Goal: Information Seeking & Learning: Find specific fact

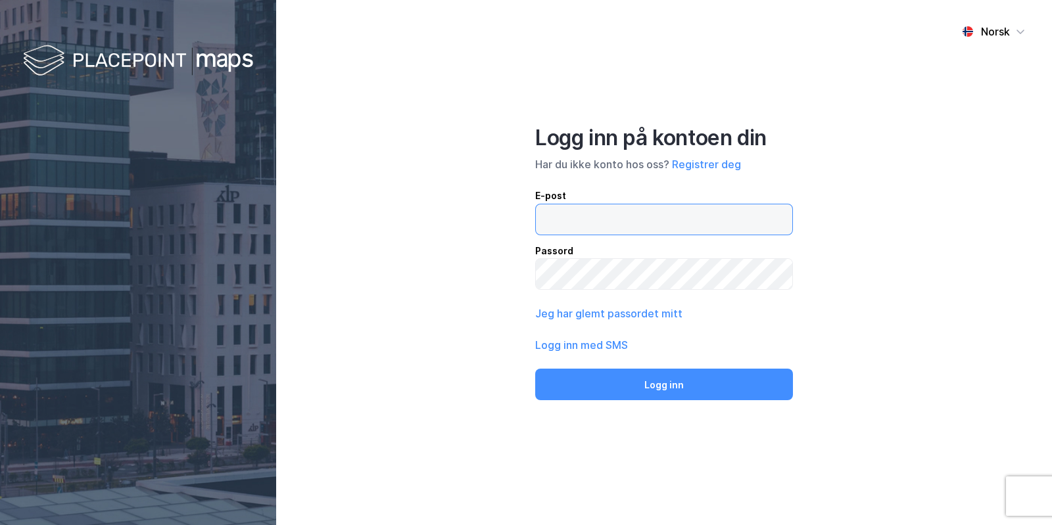
click at [681, 216] on input "email" at bounding box center [664, 219] width 256 height 30
type input "[EMAIL_ADDRESS][DOMAIN_NAME]"
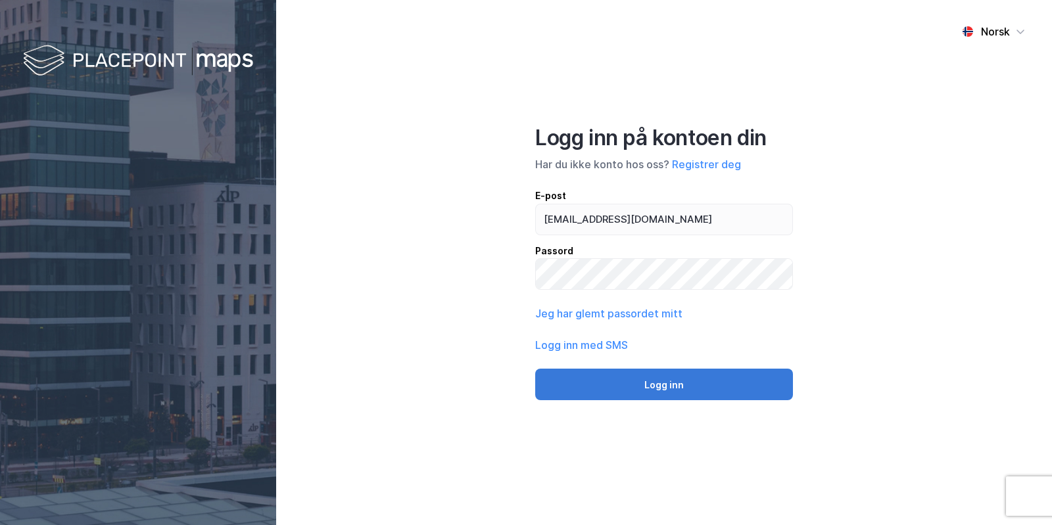
click at [673, 386] on button "Logg inn" at bounding box center [664, 385] width 258 height 32
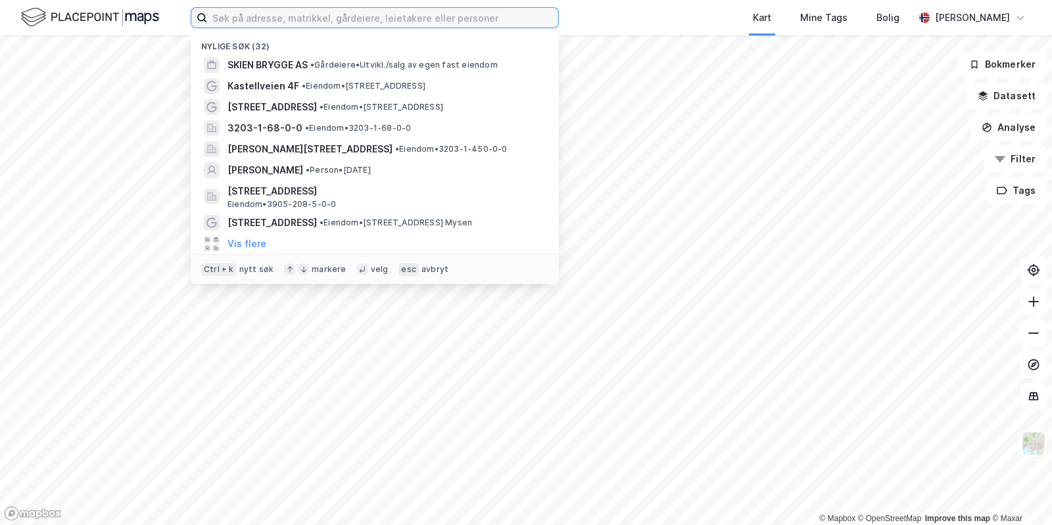
click at [322, 20] on input at bounding box center [382, 18] width 351 height 20
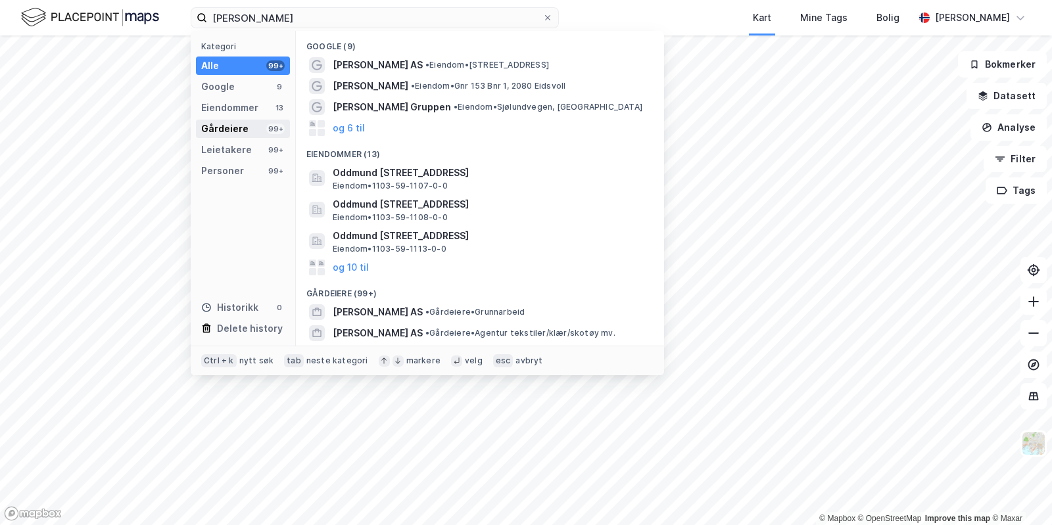
click at [262, 126] on div "Gårdeiere 99+" at bounding box center [243, 129] width 94 height 18
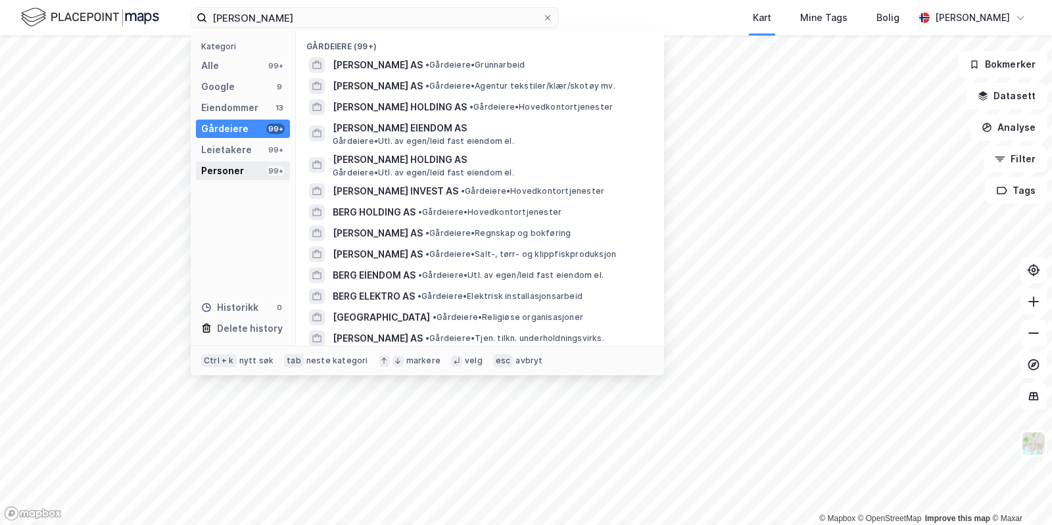
click at [260, 178] on div "Personer 99+" at bounding box center [243, 171] width 94 height 18
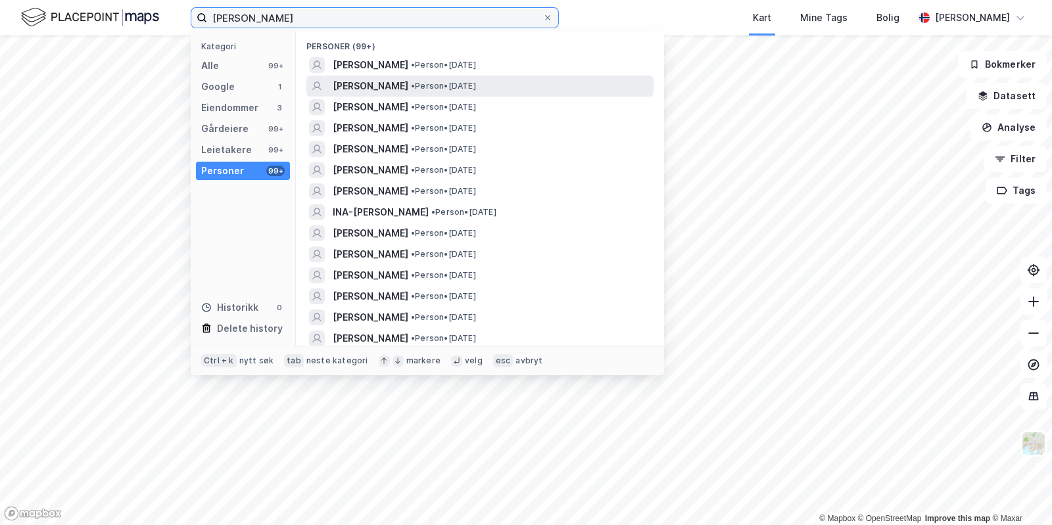
type input "[PERSON_NAME]"
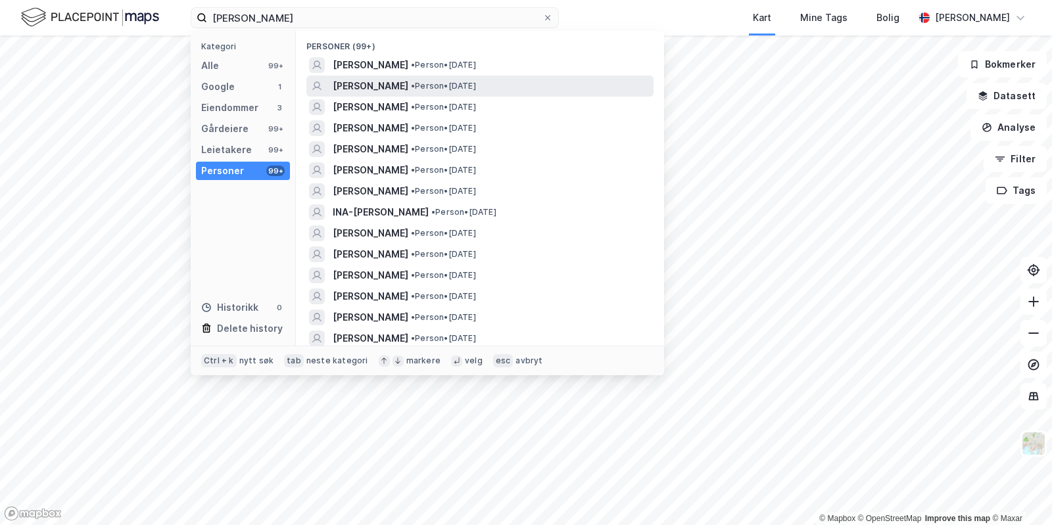
click at [411, 81] on span "• Person • [DATE]" at bounding box center [443, 86] width 65 height 11
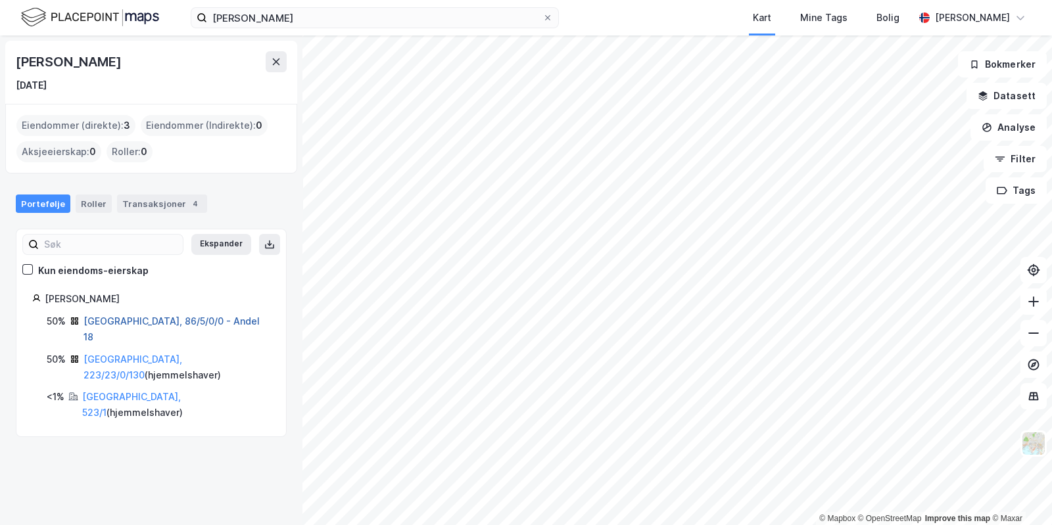
click at [153, 320] on link "[GEOGRAPHIC_DATA], 86/5/0/0 - Andel 18" at bounding box center [172, 329] width 176 height 27
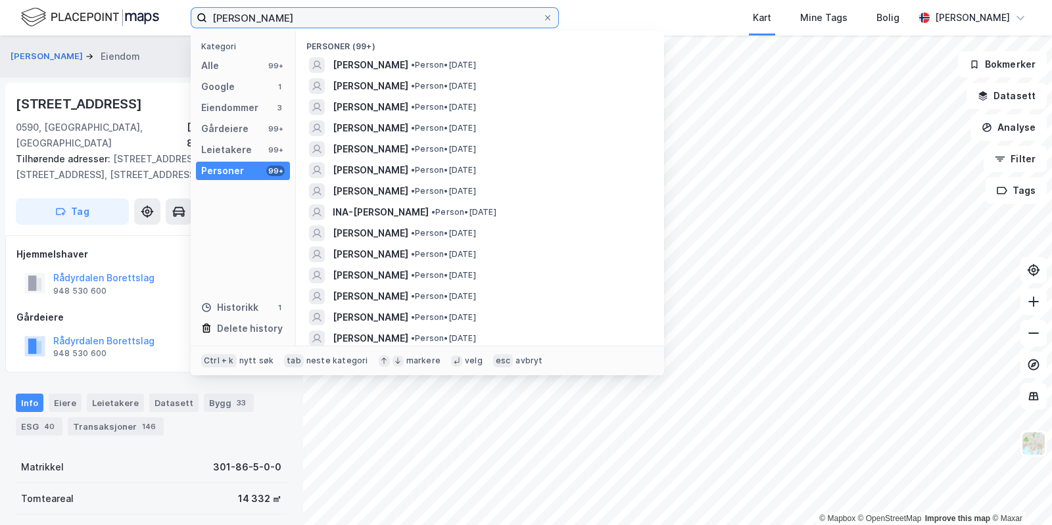
click at [300, 14] on input "[PERSON_NAME]" at bounding box center [374, 18] width 335 height 20
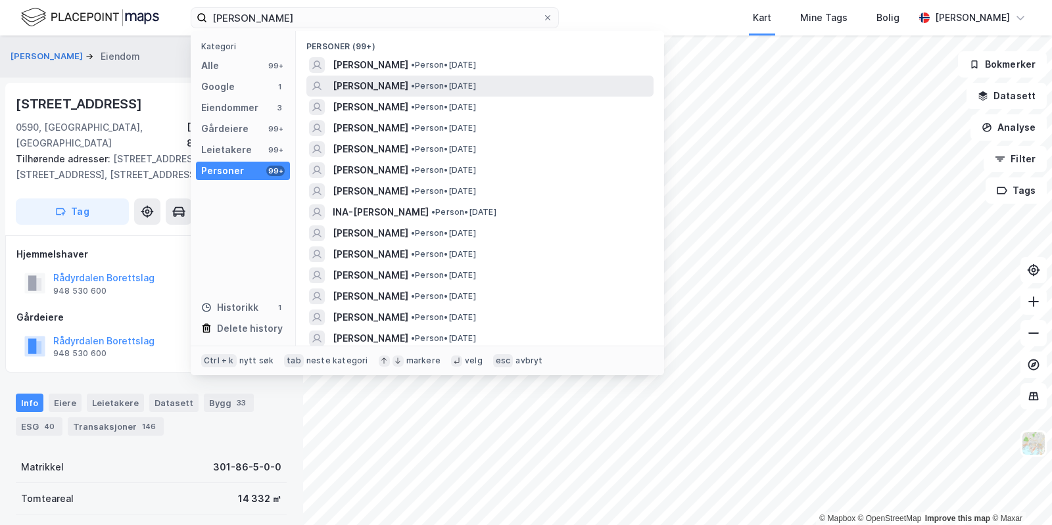
click at [381, 84] on span "[PERSON_NAME]" at bounding box center [371, 86] width 76 height 16
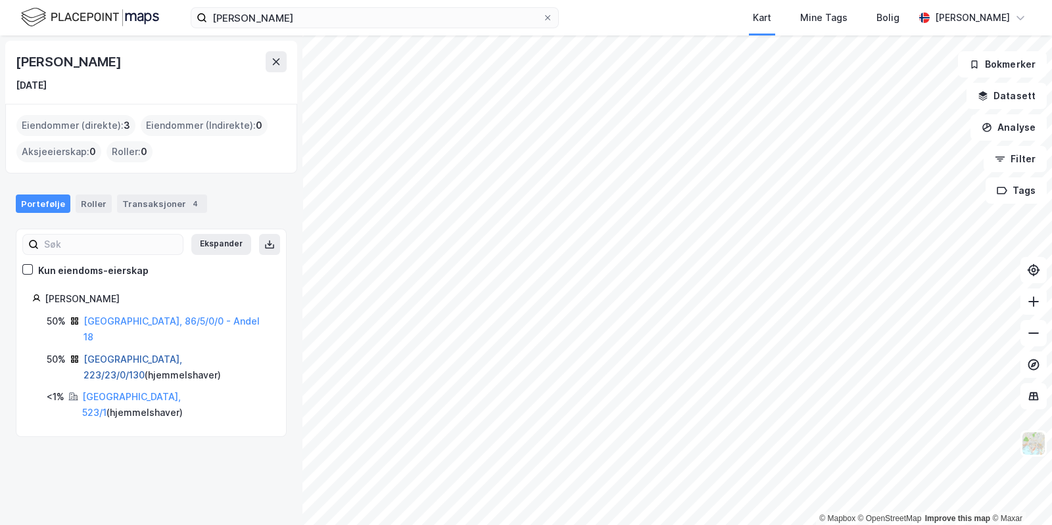
click at [138, 354] on link "[GEOGRAPHIC_DATA], 223/23/0/130" at bounding box center [133, 367] width 99 height 27
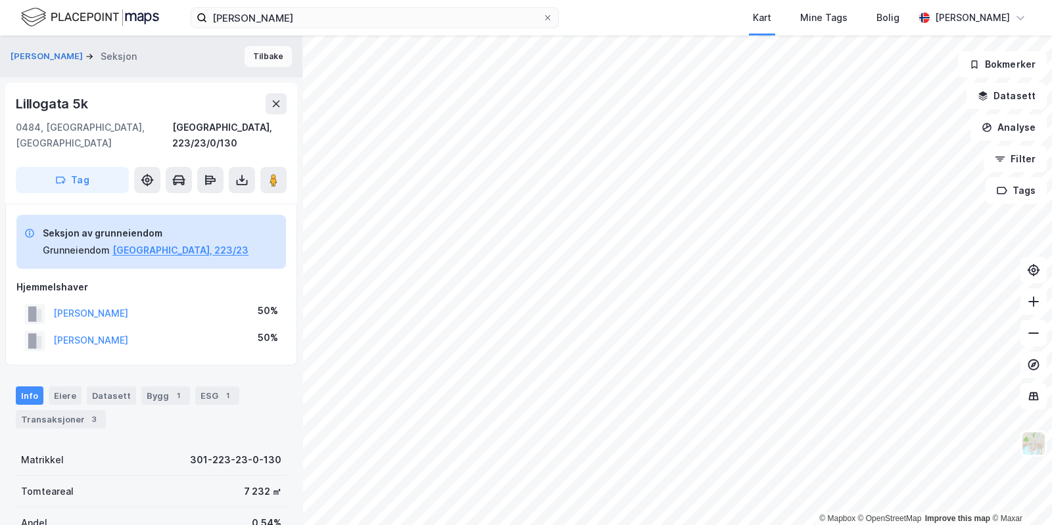
click at [256, 54] on button "Tilbake" at bounding box center [268, 56] width 47 height 21
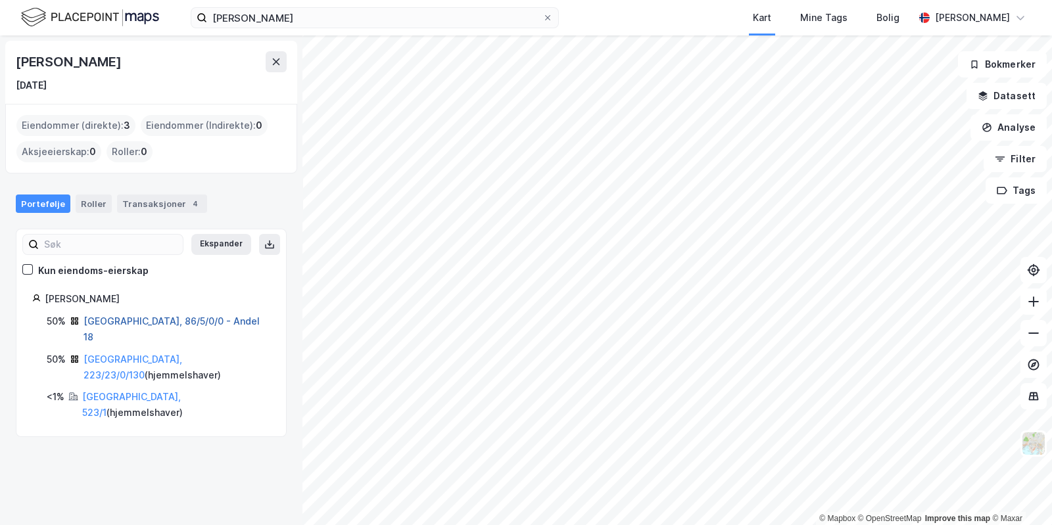
click at [130, 321] on link "[GEOGRAPHIC_DATA], 86/5/0/0 - Andel 18" at bounding box center [172, 329] width 176 height 27
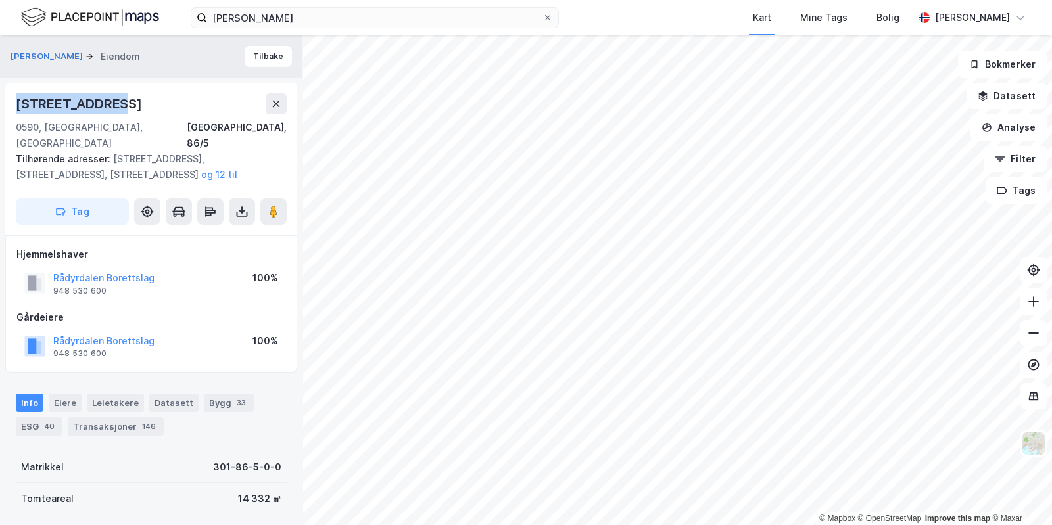
drag, startPoint x: 149, startPoint y: 99, endPoint x: 0, endPoint y: 112, distance: 149.2
click at [0, 112] on div "[PERSON_NAME] Eiendom Tilbake [STREET_ADDRESS], 86/5 Tilhørende adresser: [STRE…" at bounding box center [151, 281] width 302 height 490
copy div "[STREET_ADDRESS]"
